Goal: Task Accomplishment & Management: Use online tool/utility

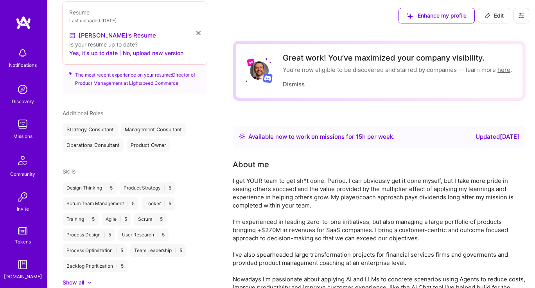
scroll to position [305, 0]
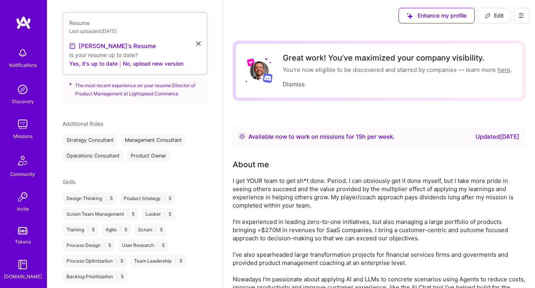
click at [24, 122] on img at bounding box center [23, 125] width 16 height 16
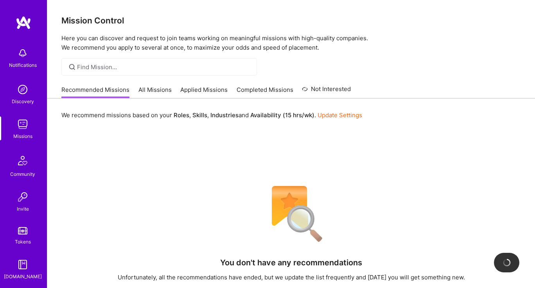
click at [153, 93] on link "All Missions" at bounding box center [154, 92] width 33 height 13
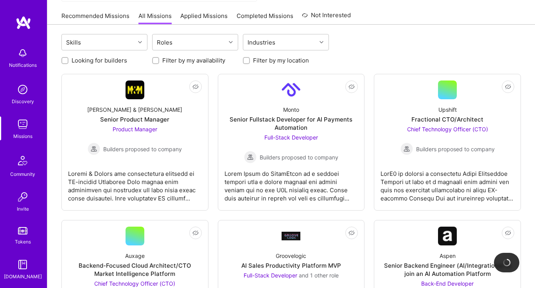
scroll to position [75, 0]
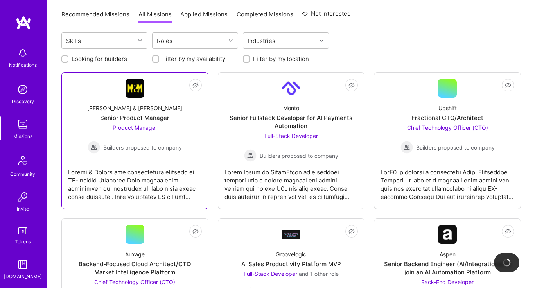
click at [157, 108] on div "[PERSON_NAME] & [PERSON_NAME]" at bounding box center [134, 108] width 95 height 8
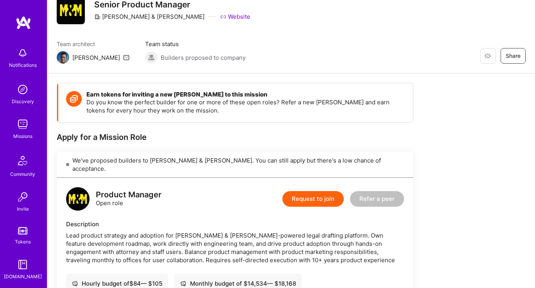
scroll to position [29, 0]
